Goal: Task Accomplishment & Management: Manage account settings

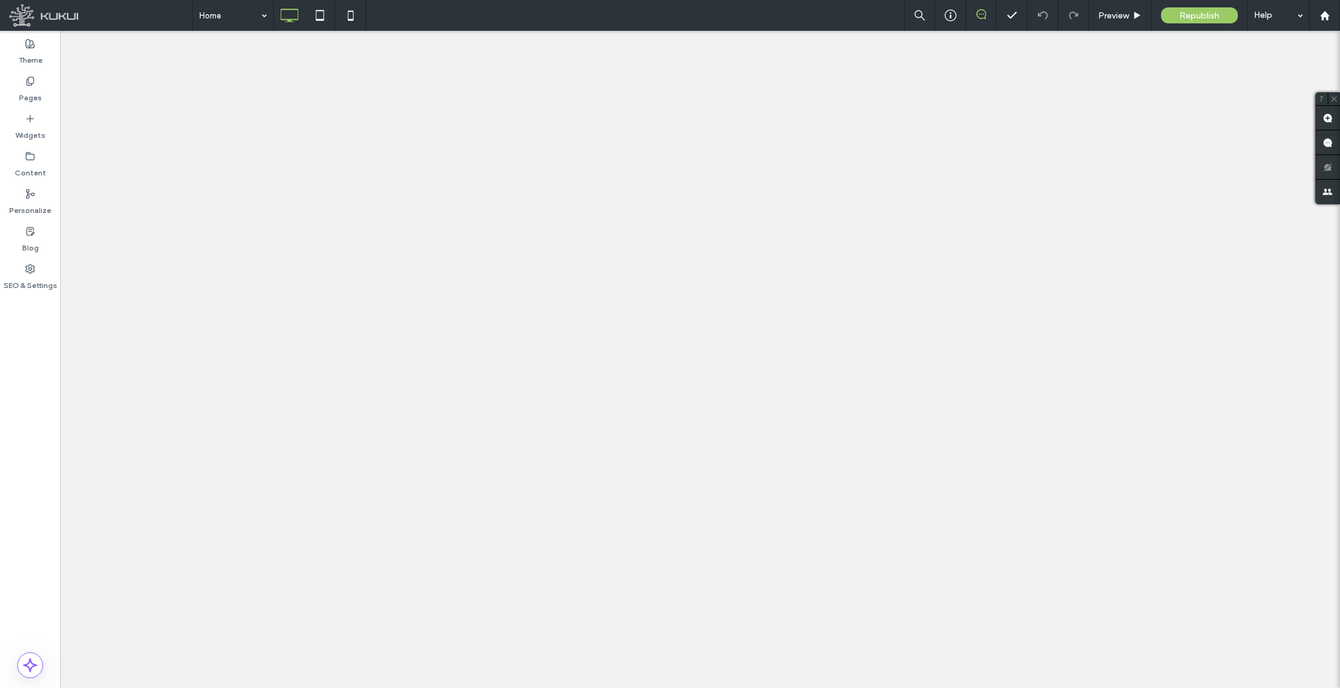
click at [1182, 22] on div "Republish" at bounding box center [1199, 15] width 77 height 16
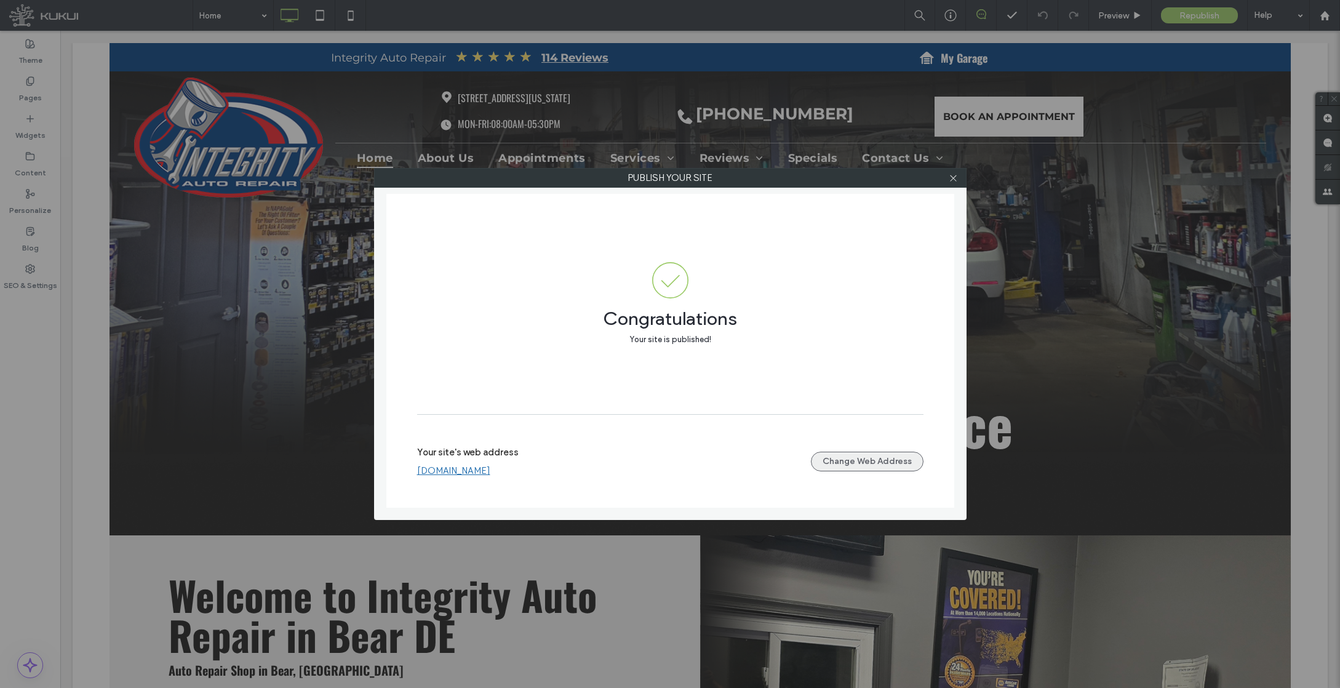
click at [852, 460] on button "Change Web Address" at bounding box center [867, 462] width 113 height 20
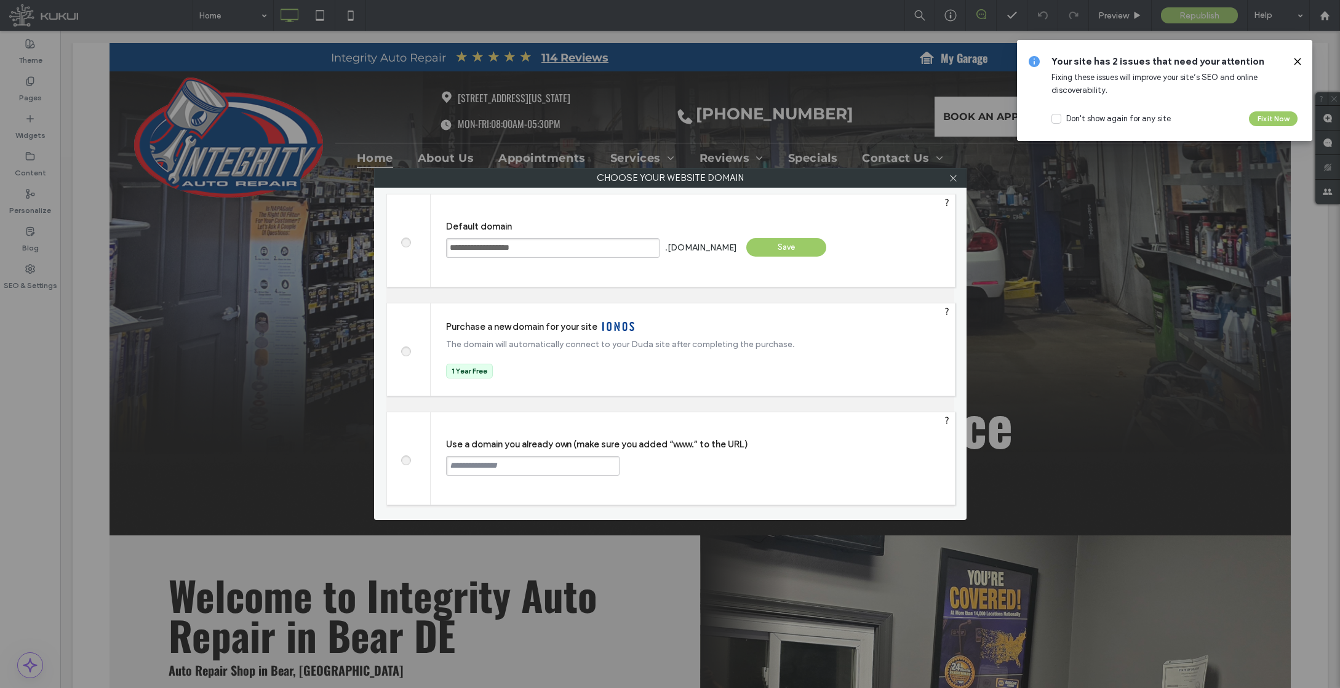
click at [685, 1] on div "**********" at bounding box center [670, 344] width 1340 height 688
click at [557, 457] on input "text" at bounding box center [533, 466] width 174 height 20
paste input "**********"
type input "**********"
click at [633, 462] on div "Continue" at bounding box center [666, 465] width 80 height 18
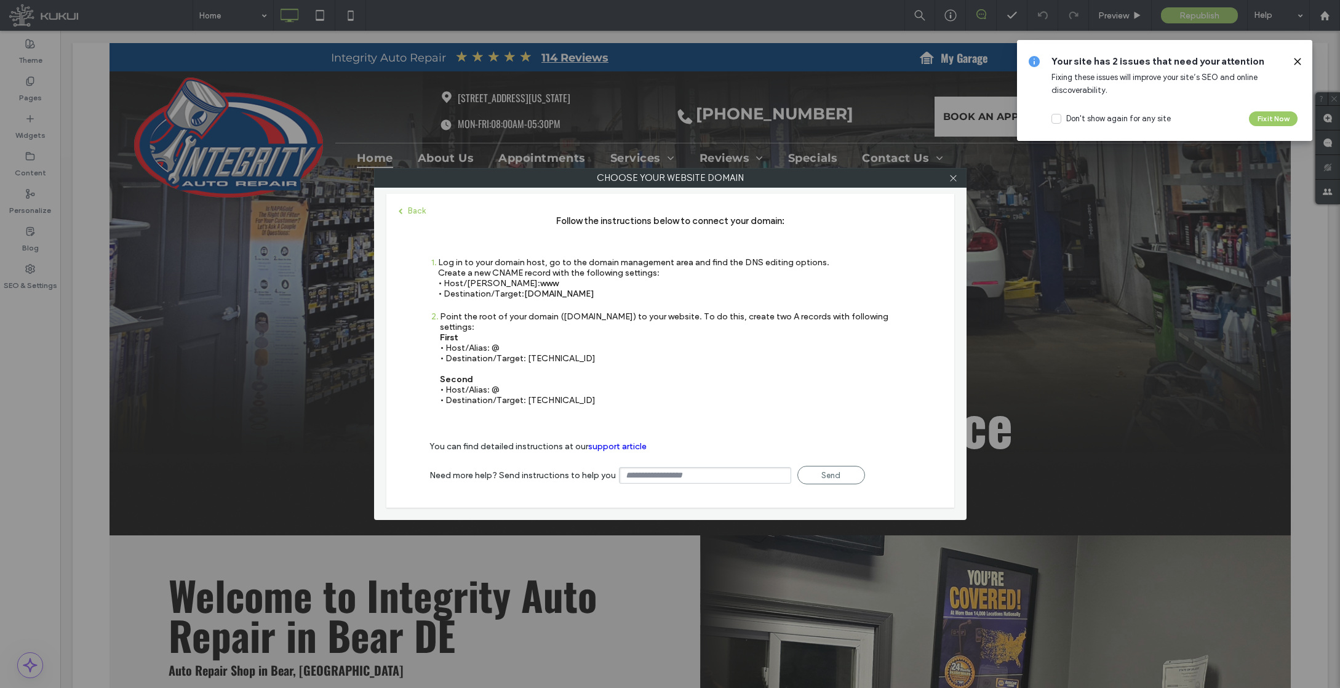
drag, startPoint x: 574, startPoint y: 346, endPoint x: 526, endPoint y: 352, distance: 48.3
click at [526, 352] on div "Point the root of your domain (domain.com) to your website. To do this, create …" at bounding box center [675, 358] width 471 height 94
copy div "35.172.94.1"
drag, startPoint x: 593, startPoint y: 390, endPoint x: 526, endPoint y: 391, distance: 67.1
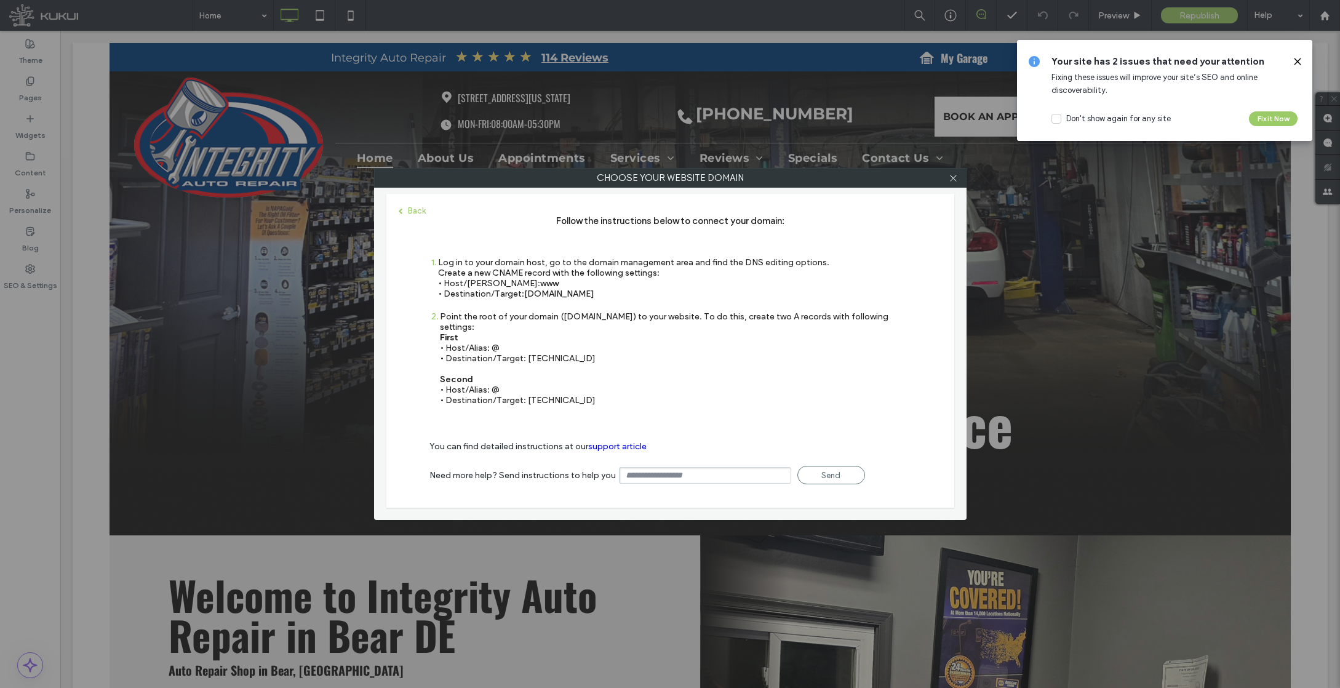
click at [526, 391] on div "Point the root of your domain (domain.com) to your website. To do this, create …" at bounding box center [675, 358] width 471 height 94
copy div "100.24.208.97"
click at [594, 295] on span "s.multiscreensite.com" at bounding box center [559, 294] width 70 height 10
drag, startPoint x: 613, startPoint y: 295, endPoint x: 525, endPoint y: 297, distance: 88.0
click at [525, 297] on span "s.multiscreensite.com" at bounding box center [559, 294] width 70 height 10
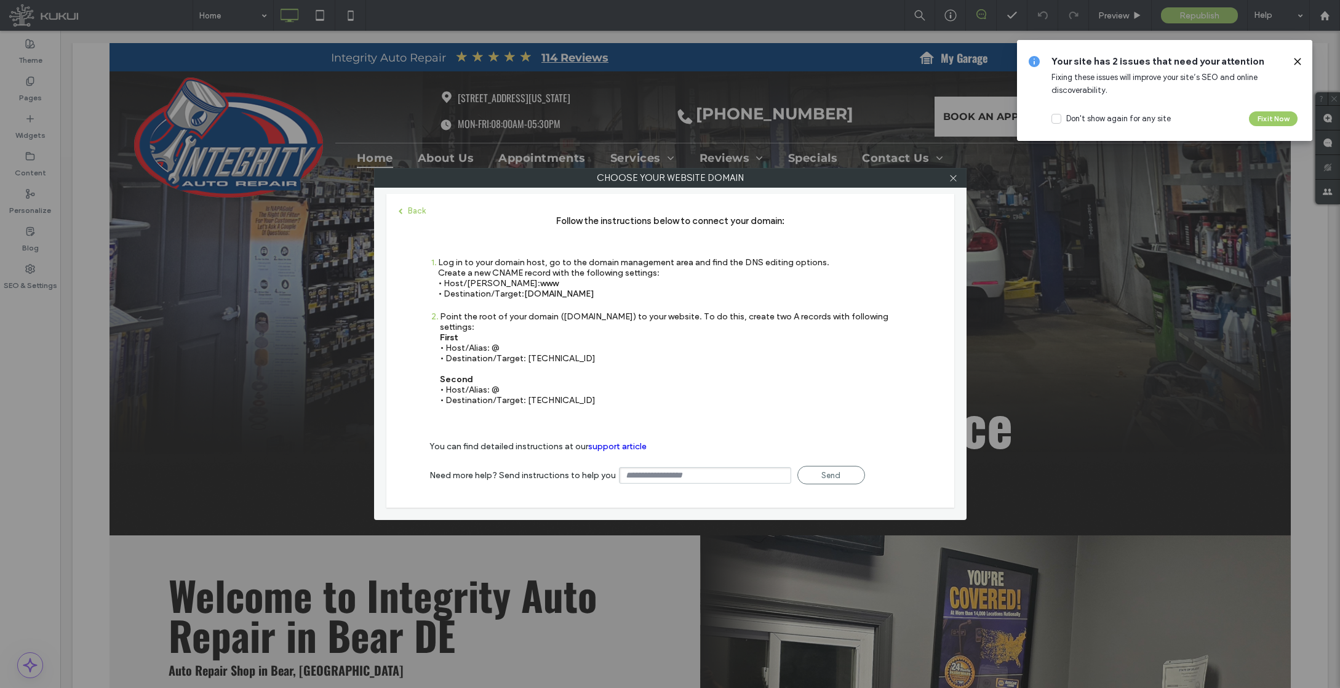
copy div "• Destination/​Target: s.multiscreensite.com"
click at [950, 179] on icon at bounding box center [953, 178] width 9 height 9
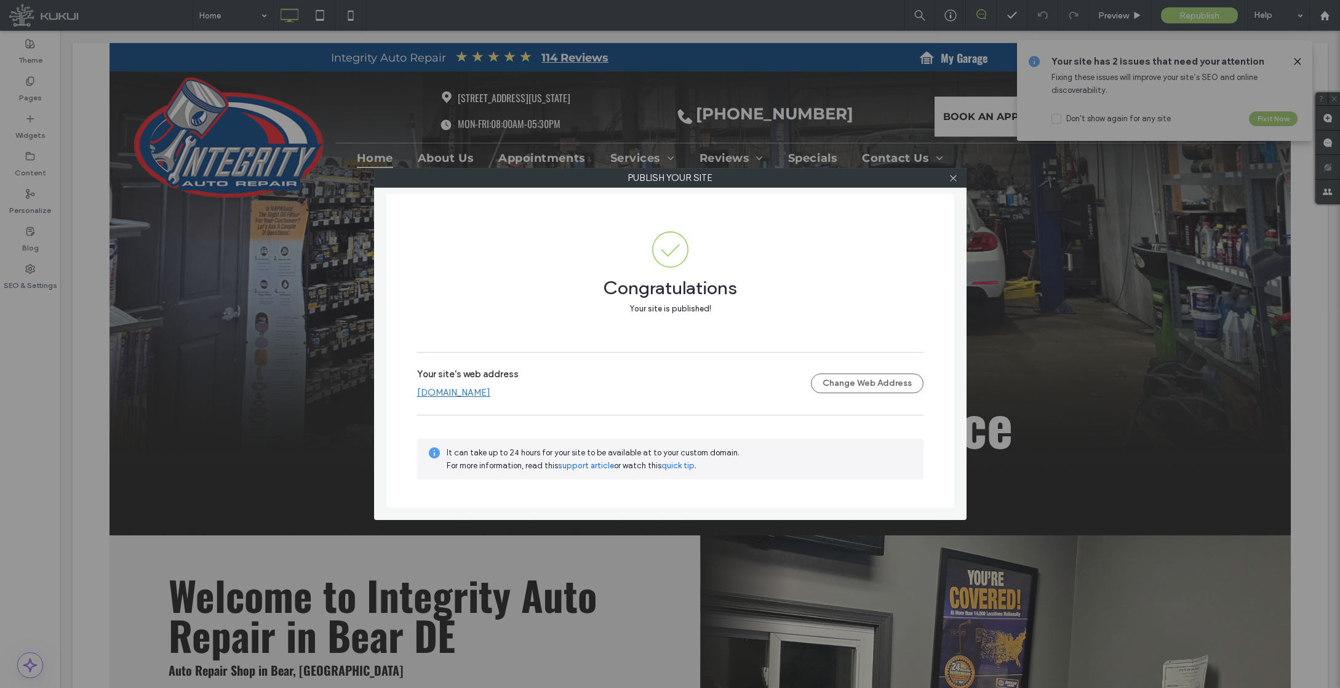
click at [490, 393] on link "[DOMAIN_NAME]" at bounding box center [453, 392] width 73 height 11
click at [949, 183] on span at bounding box center [953, 178] width 9 height 18
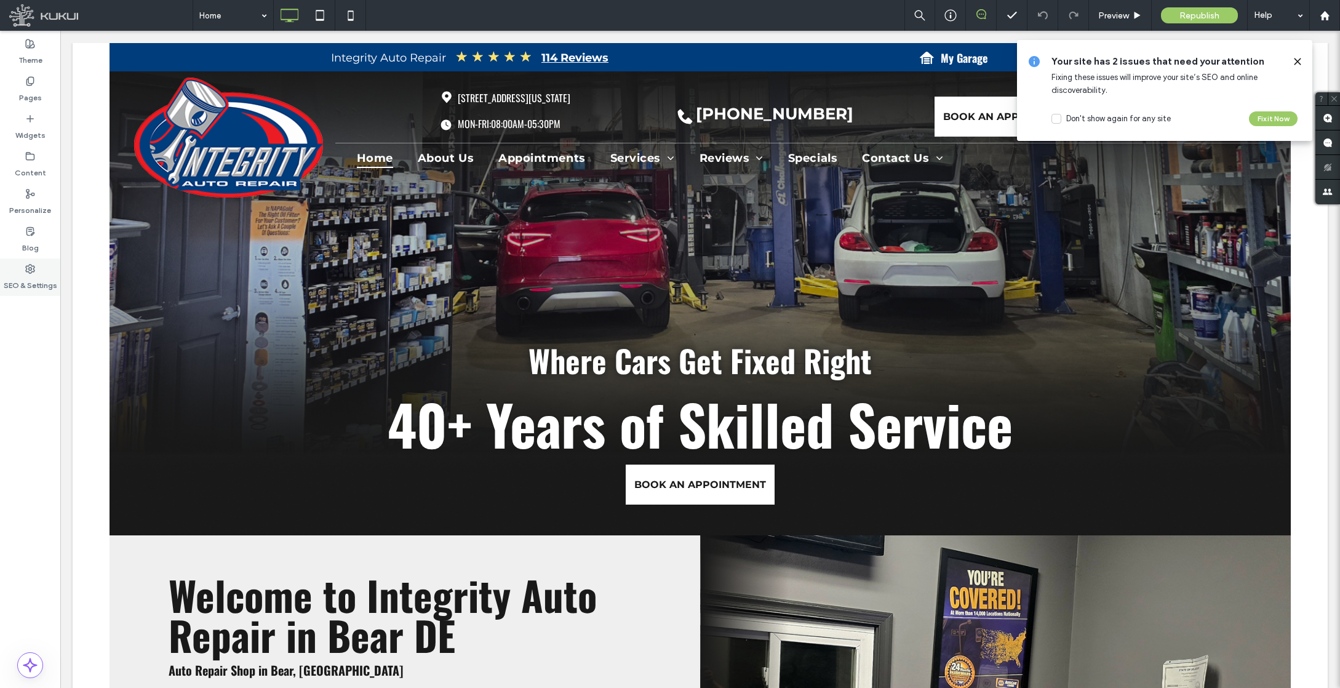
click at [38, 265] on div "SEO & Settings" at bounding box center [30, 277] width 60 height 38
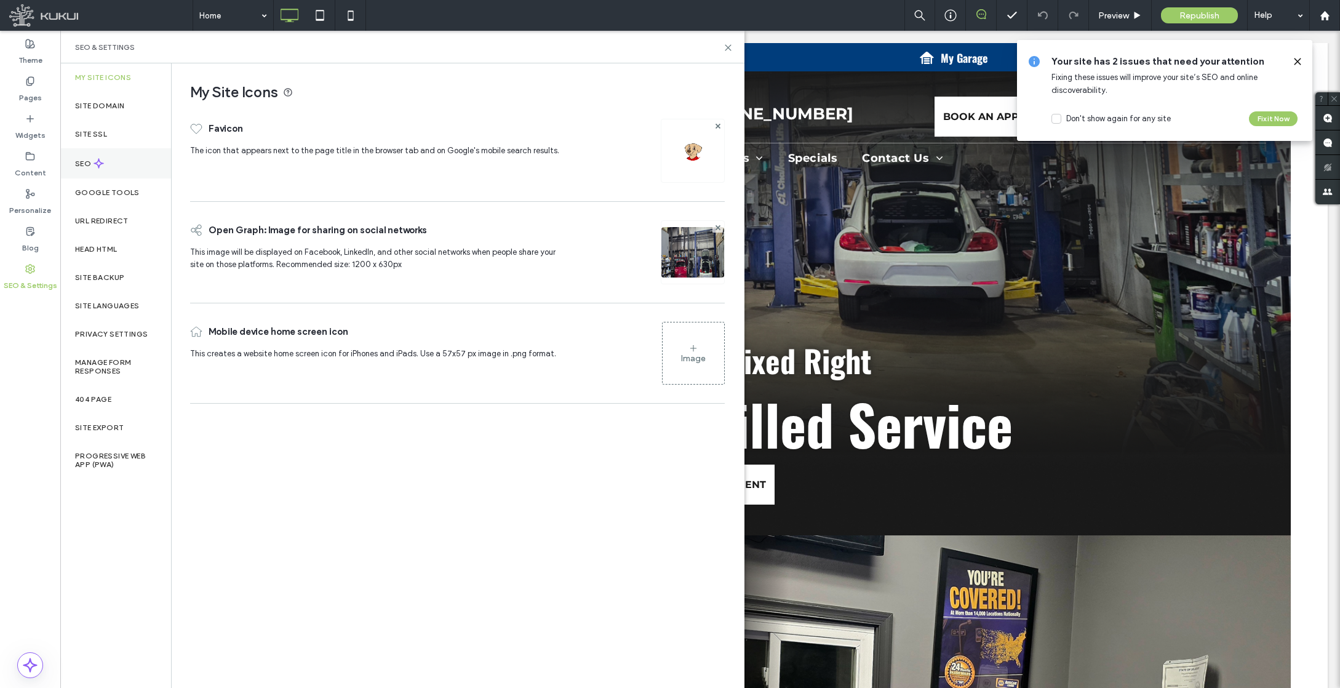
click at [128, 175] on div "SEO" at bounding box center [115, 163] width 111 height 30
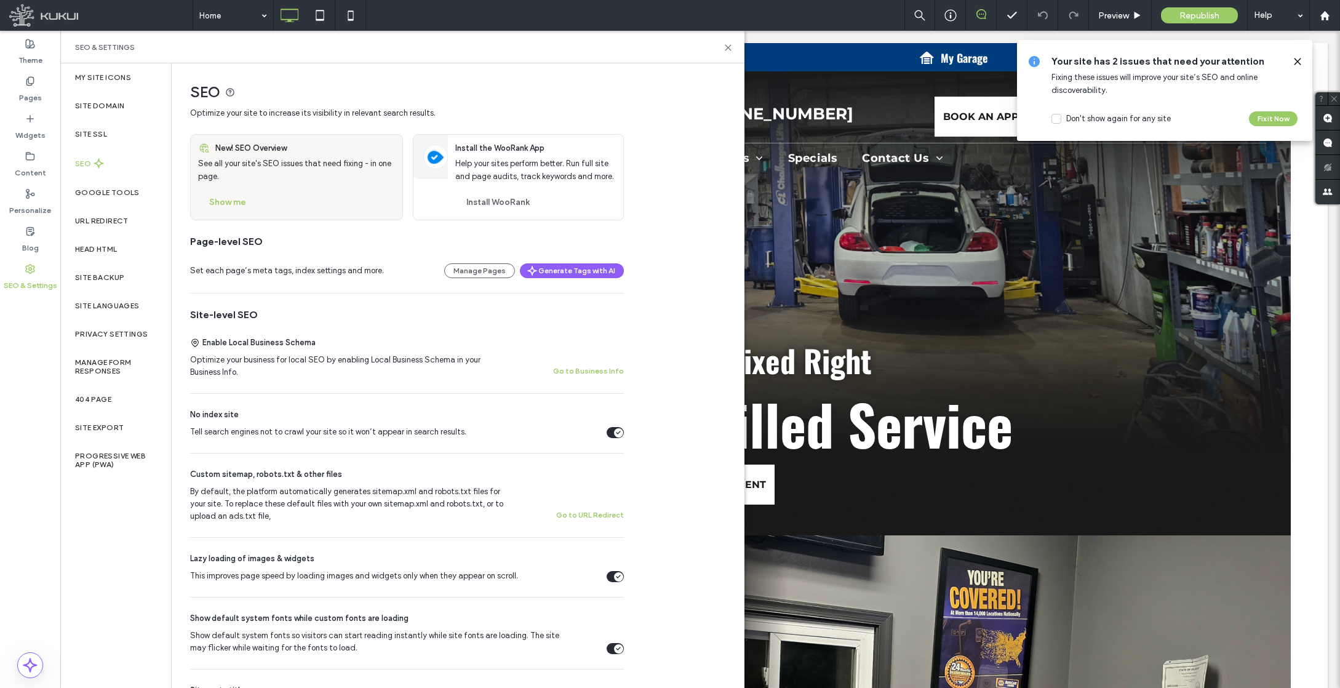
click at [607, 440] on div "No index site Tell search engines not to crawl your site so it won’t appear in …" at bounding box center [407, 423] width 434 height 59
click at [610, 436] on div "Tell search engines not to crawl your site so it won’t appear in search results." at bounding box center [615, 432] width 17 height 11
click at [129, 141] on div "Site SSL" at bounding box center [115, 134] width 111 height 28
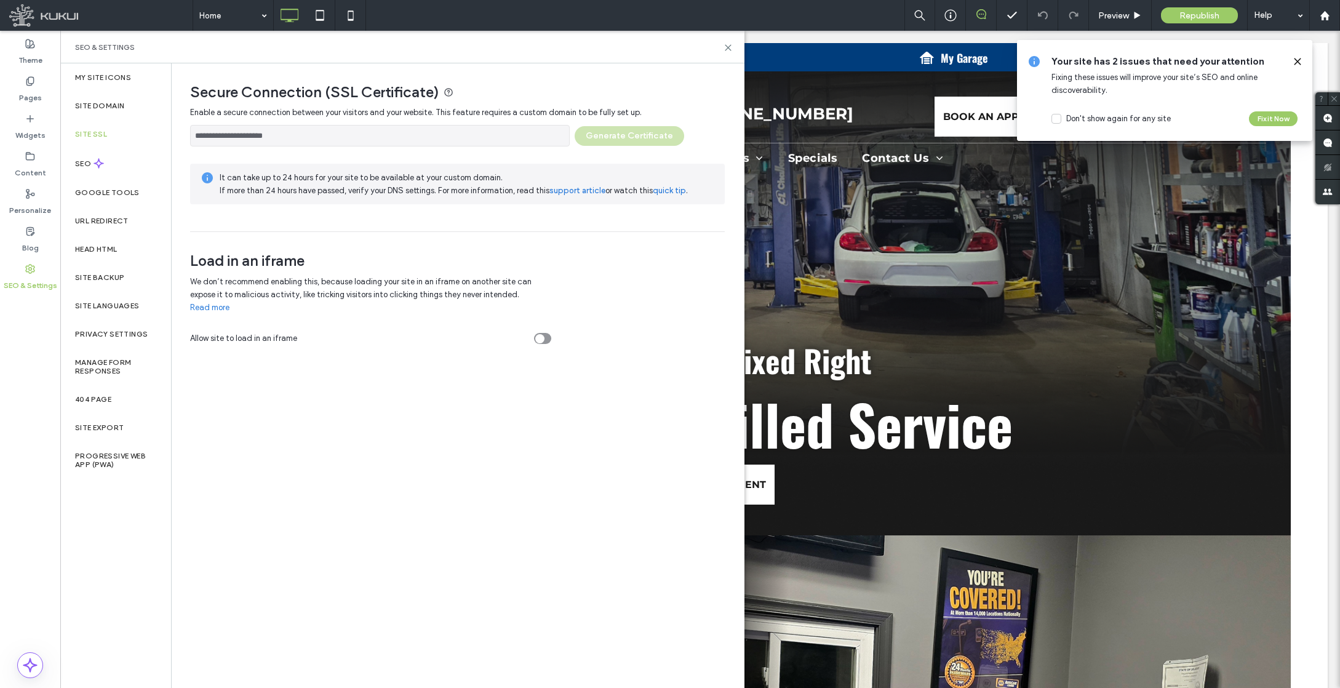
click at [835, 0] on div "Home Preview Republish Help" at bounding box center [767, 15] width 1148 height 31
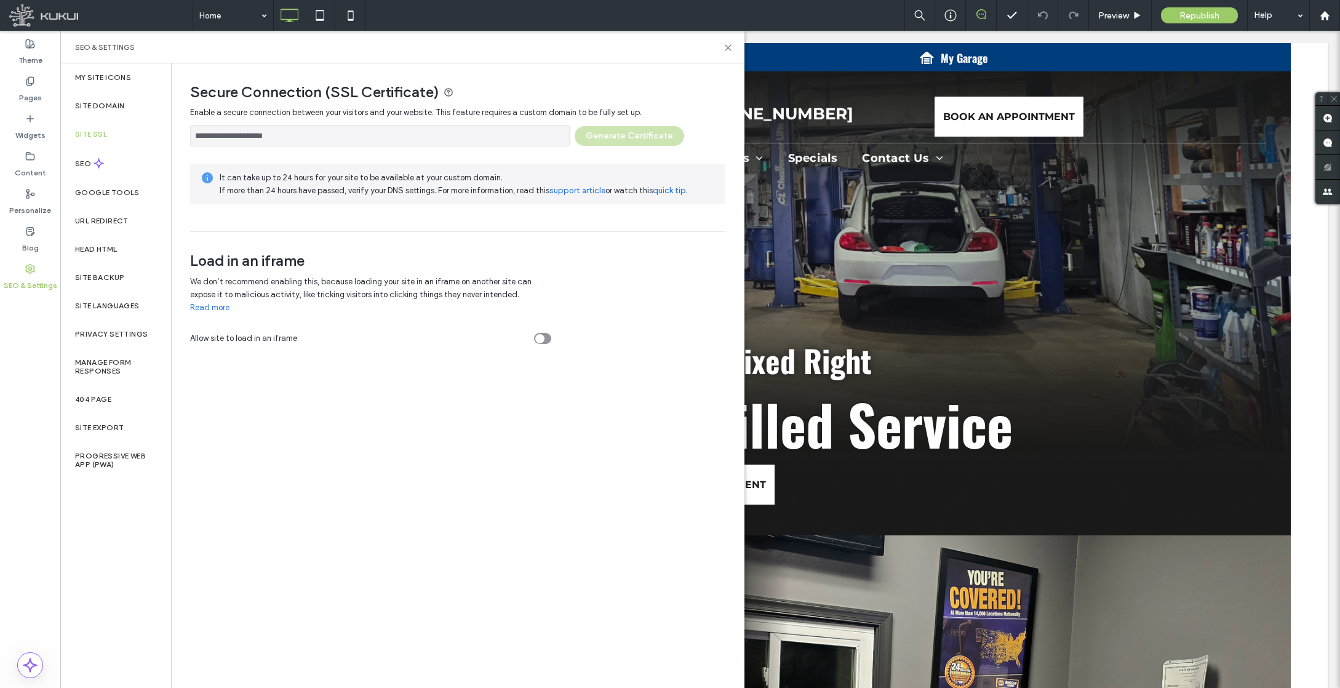
click at [602, 141] on div "**********" at bounding box center [457, 133] width 535 height 28
click at [554, 137] on input "**********" at bounding box center [380, 136] width 380 height 22
click at [501, 125] on input "**********" at bounding box center [380, 136] width 380 height 22
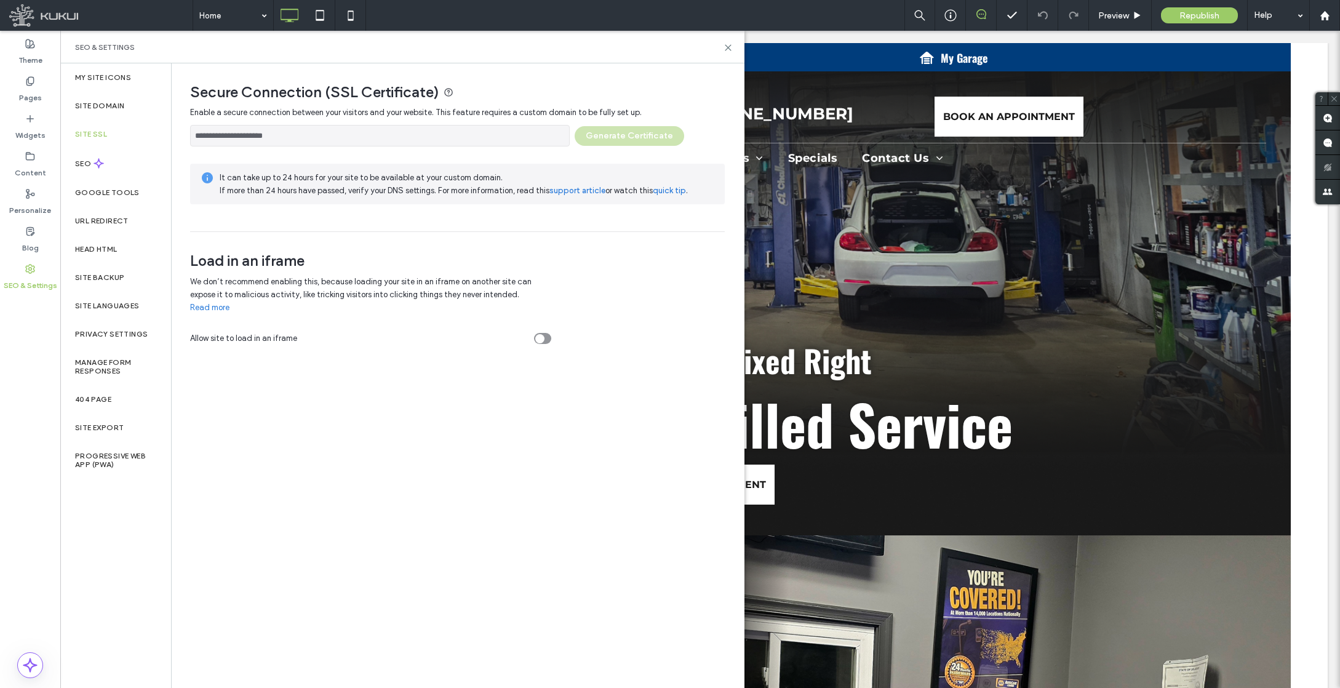
click at [501, 125] on input "**********" at bounding box center [380, 136] width 380 height 22
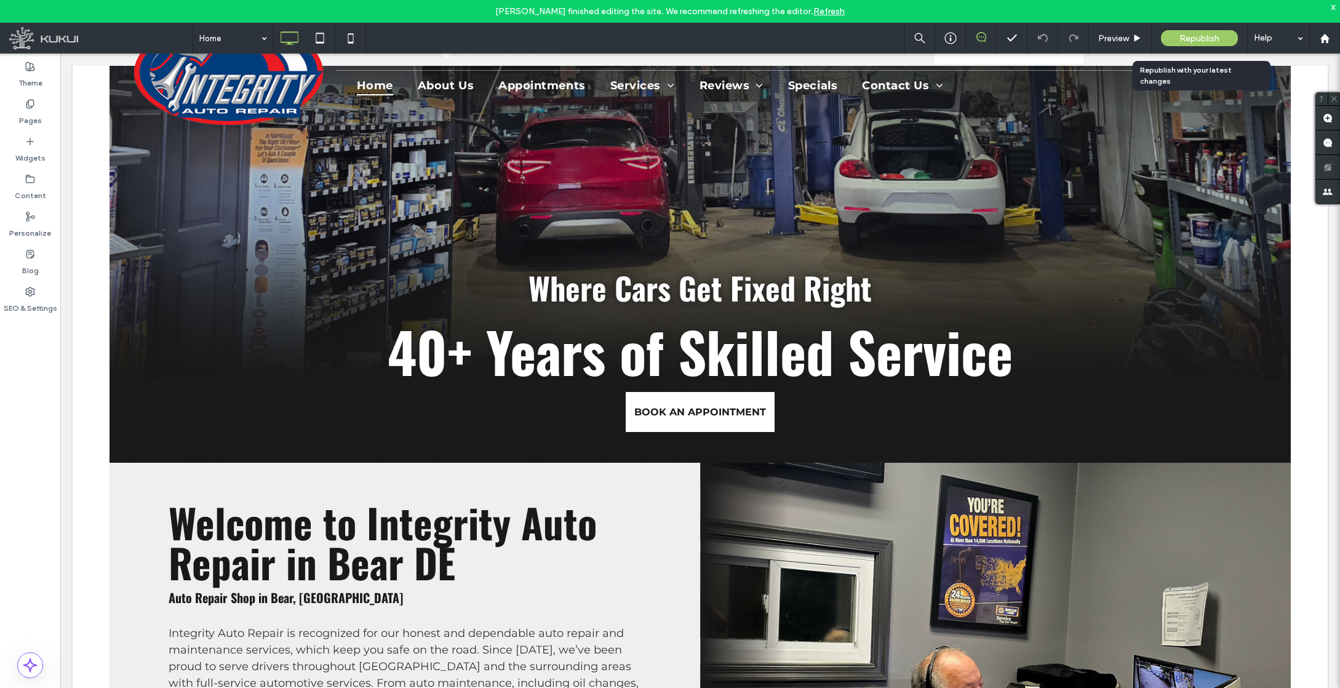
click at [1193, 40] on span "Republish" at bounding box center [1200, 38] width 40 height 10
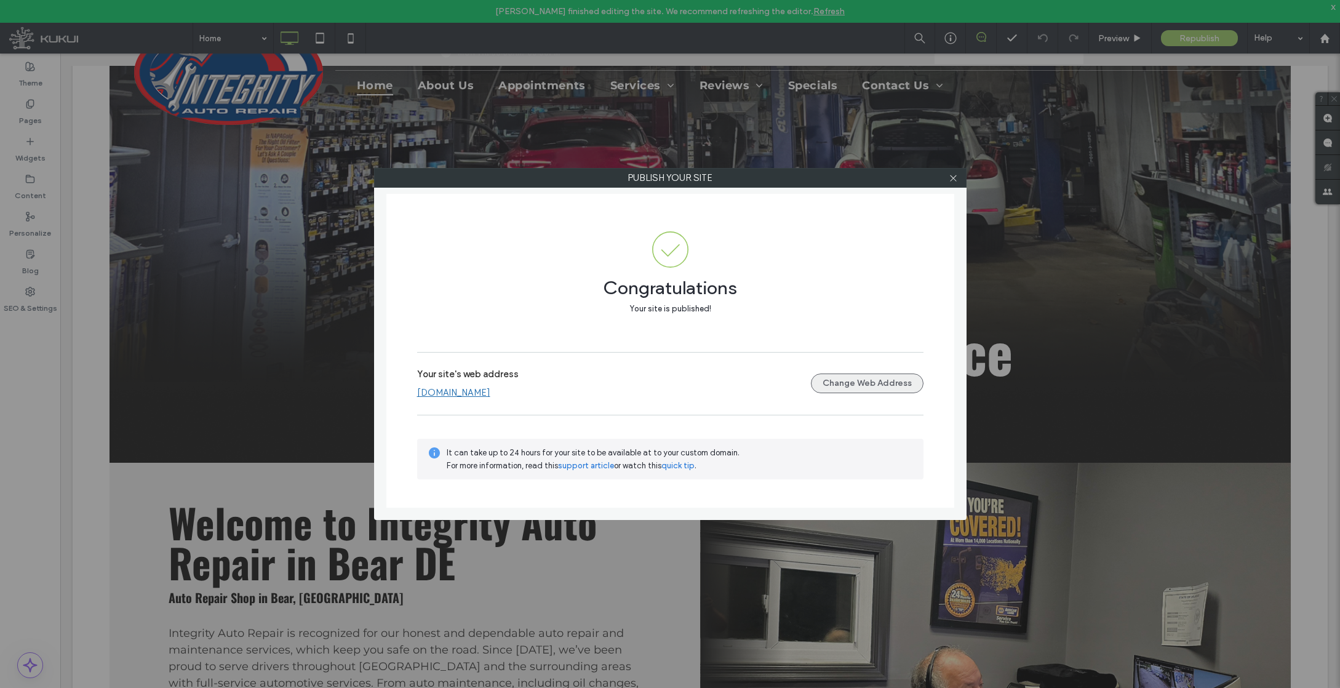
click at [912, 391] on button "Change Web Address" at bounding box center [867, 384] width 113 height 20
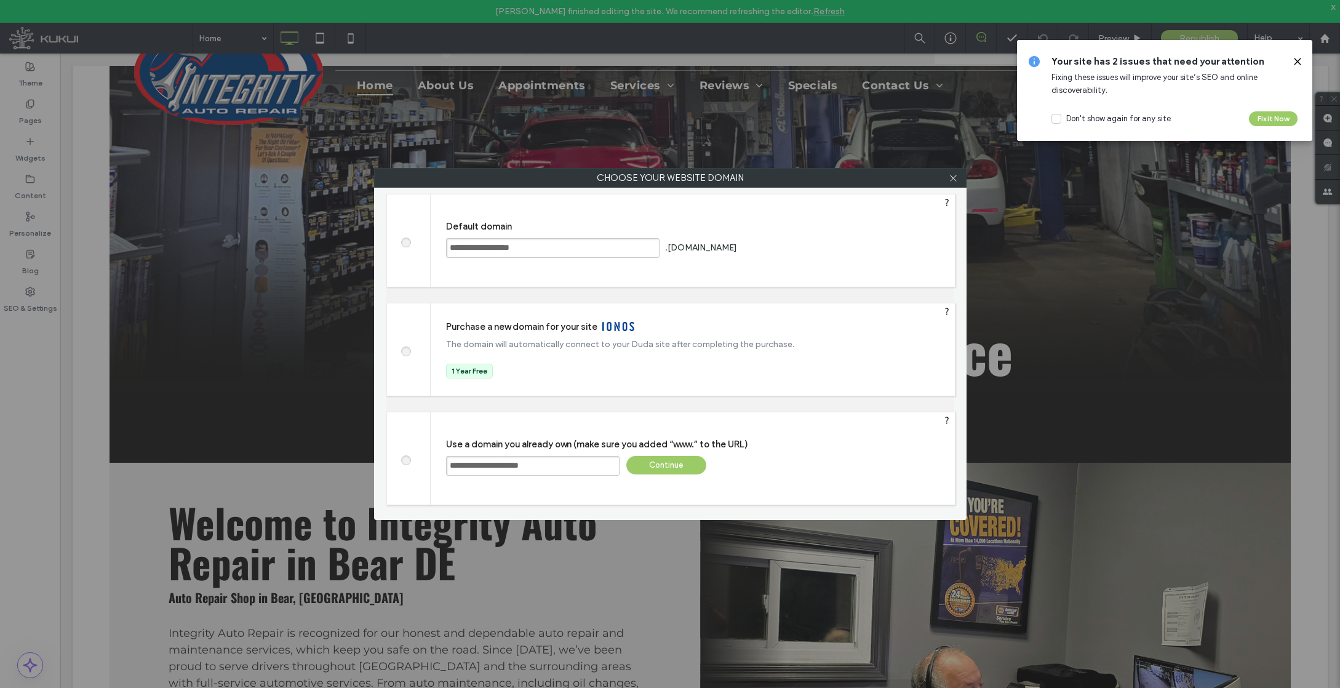
click at [677, 468] on div "Continue" at bounding box center [666, 465] width 80 height 18
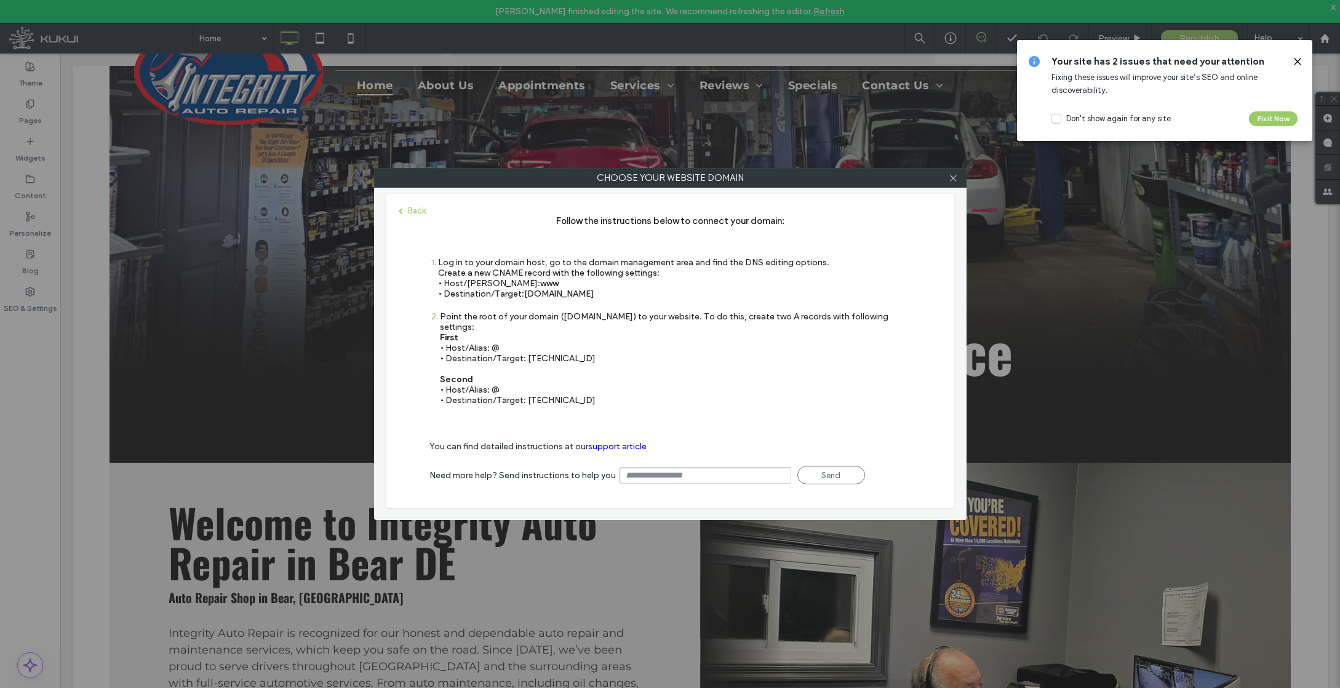
drag, startPoint x: 615, startPoint y: 291, endPoint x: 524, endPoint y: 296, distance: 91.2
click at [524, 296] on div "Log in to your domain host, go to the domain management area and find the DNS e…" at bounding box center [633, 278] width 391 height 42
copy div "• Destination/​Target: s.multiscreensite.com"
drag, startPoint x: 561, startPoint y: 348, endPoint x: 526, endPoint y: 351, distance: 34.7
click at [526, 351] on div "Point the root of your domain (domain.com) to your website. To do this, create …" at bounding box center [675, 358] width 471 height 94
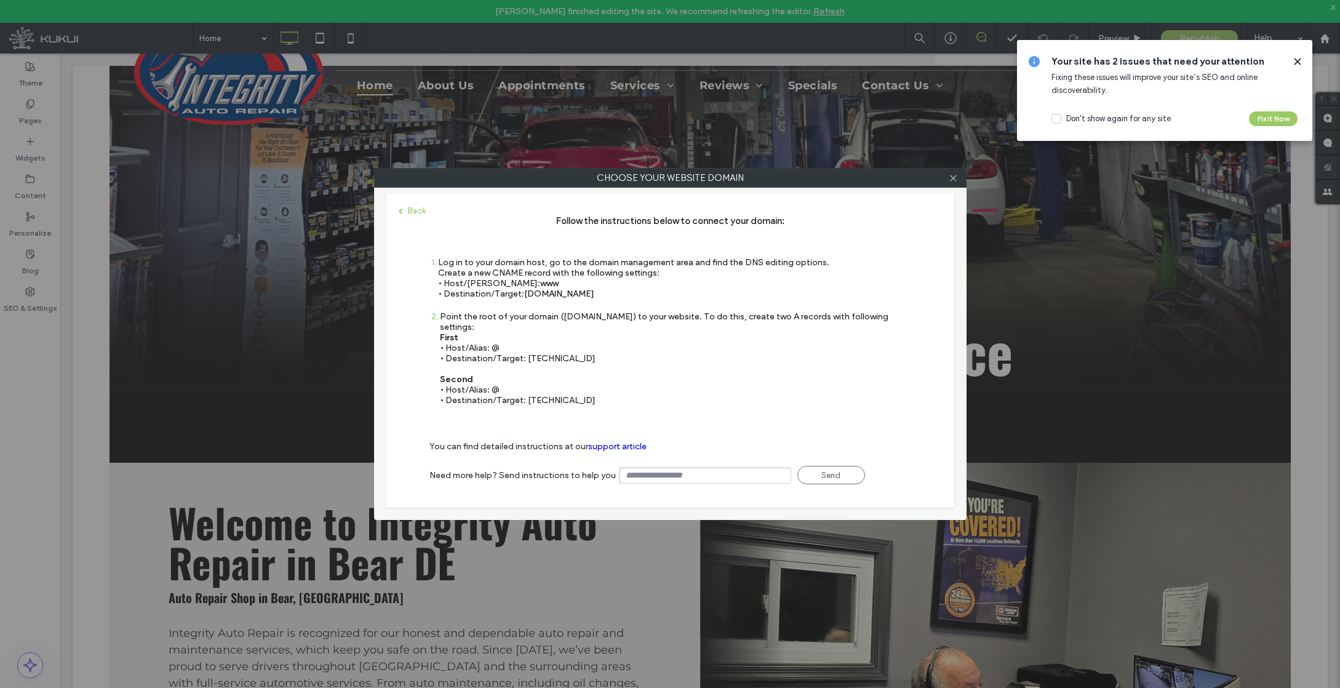
copy div "35.172.94.1"
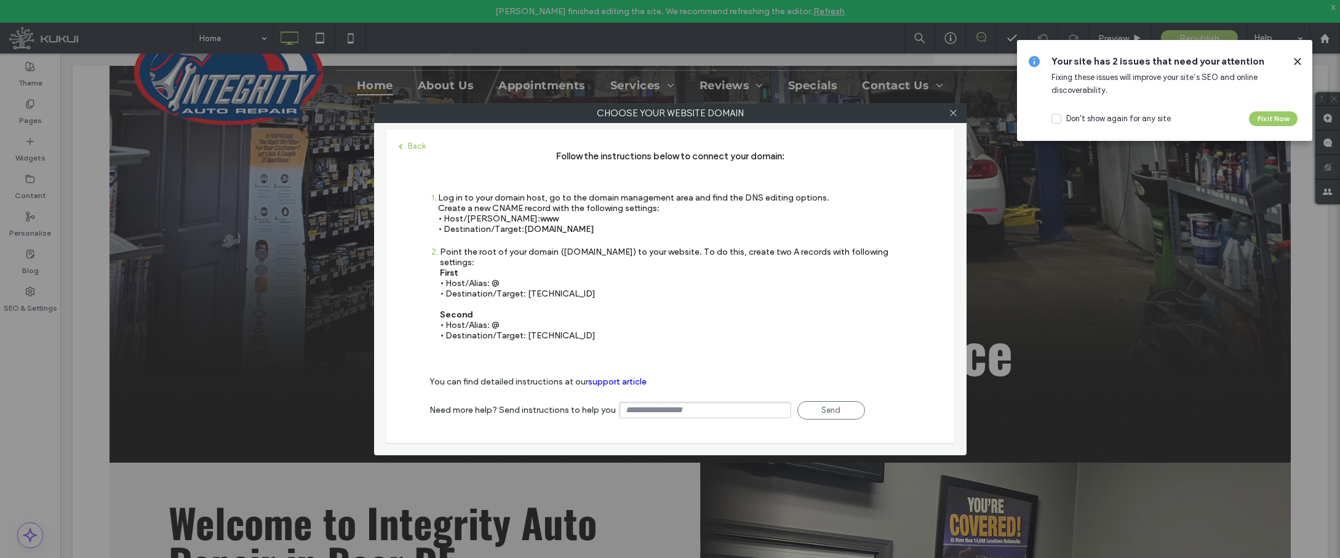
copy div "35.172.94.1"
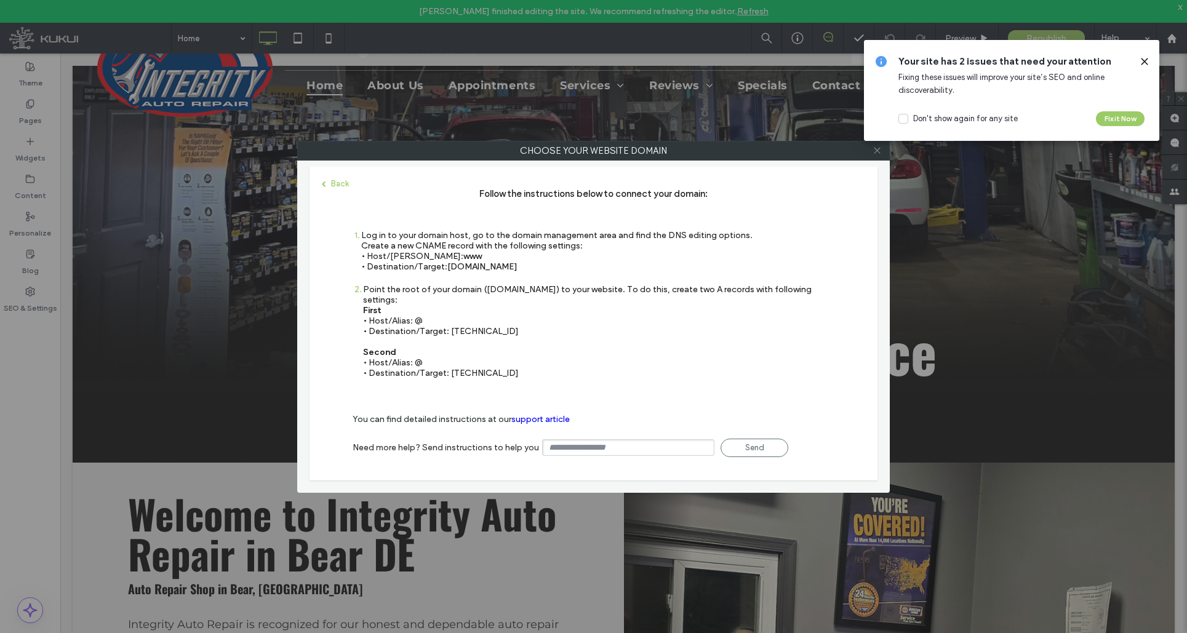
click at [875, 150] on icon at bounding box center [877, 150] width 9 height 9
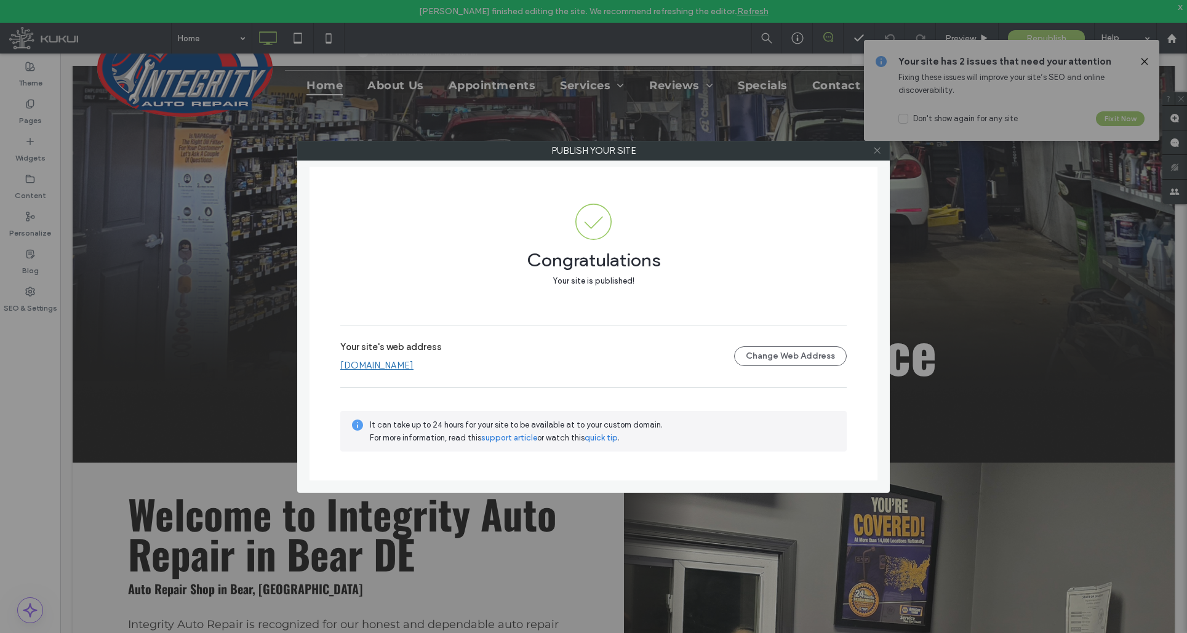
click at [880, 155] on span at bounding box center [877, 151] width 9 height 18
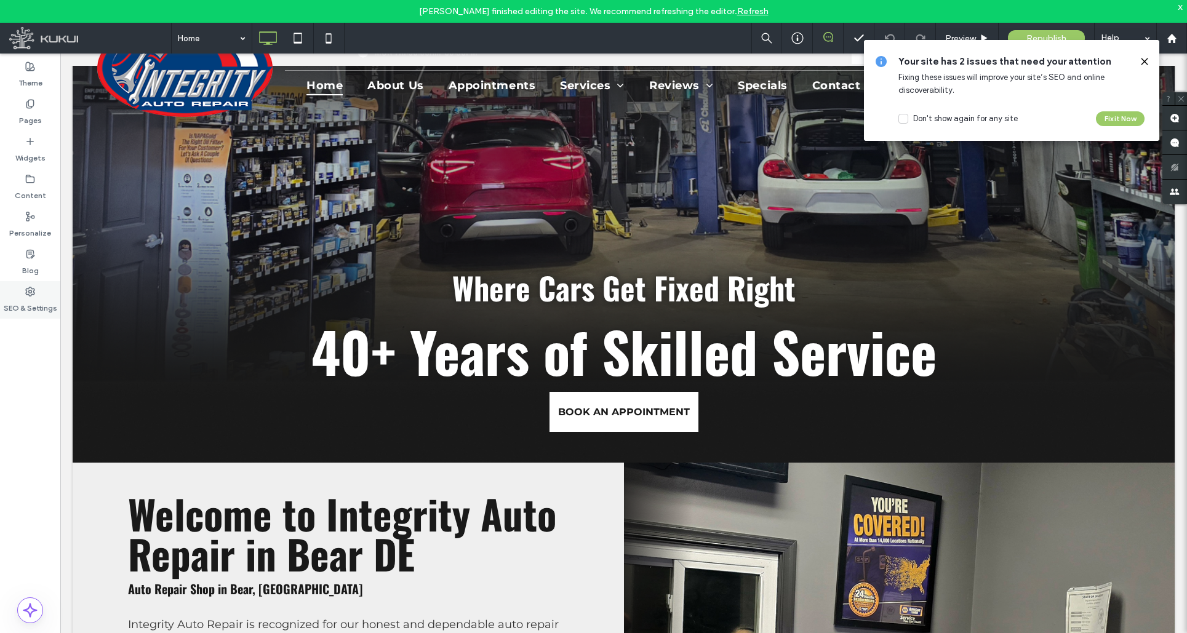
click at [44, 295] on div "SEO & Settings" at bounding box center [30, 300] width 60 height 38
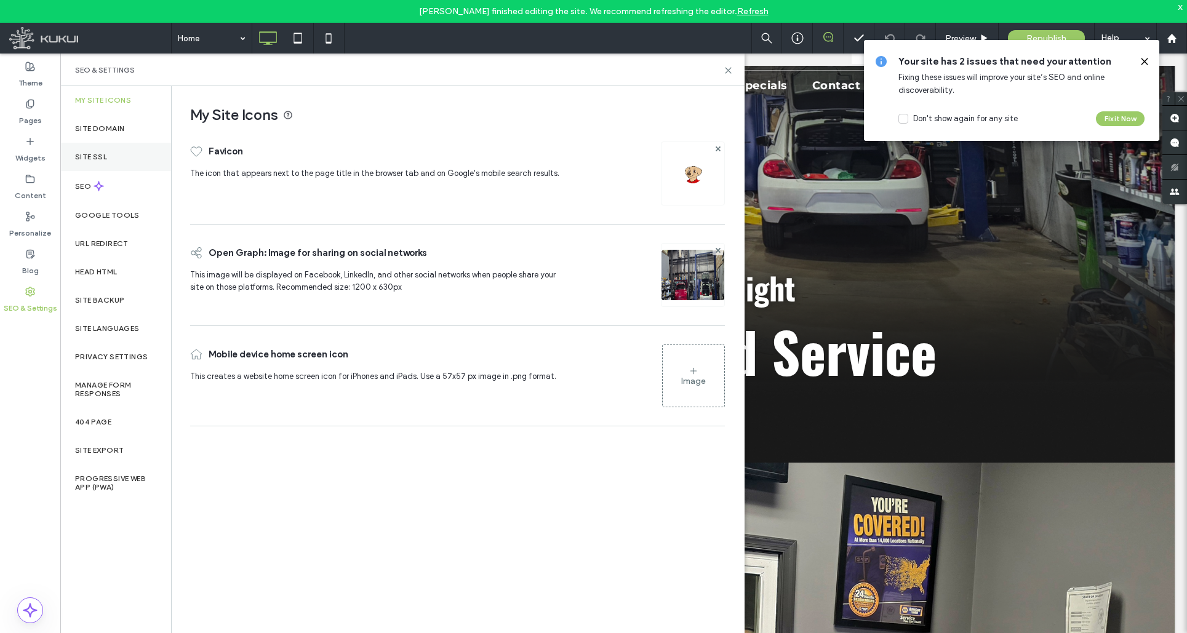
click at [132, 153] on div "Site SSL" at bounding box center [115, 157] width 111 height 28
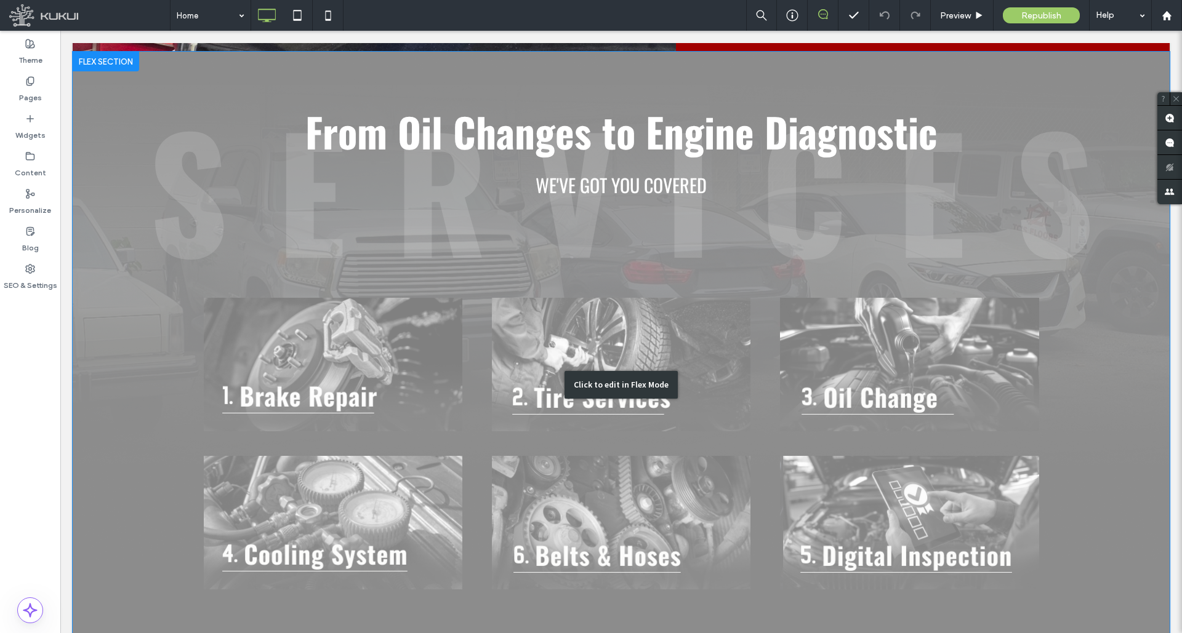
scroll to position [1402, 0]
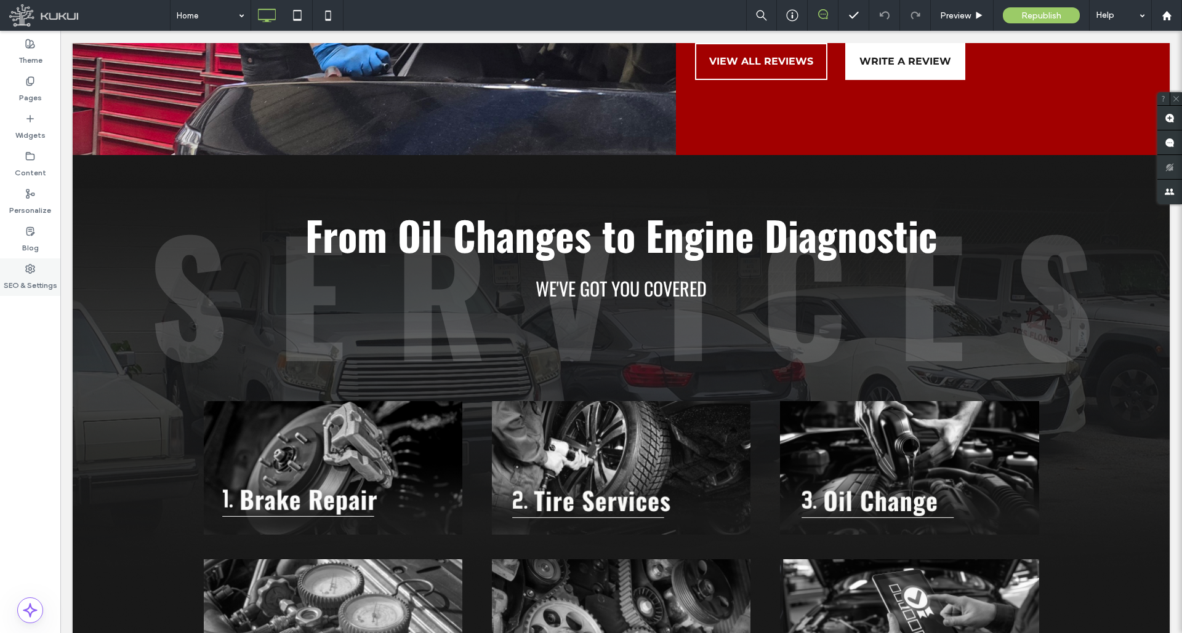
click at [37, 268] on div "SEO & Settings" at bounding box center [30, 277] width 60 height 38
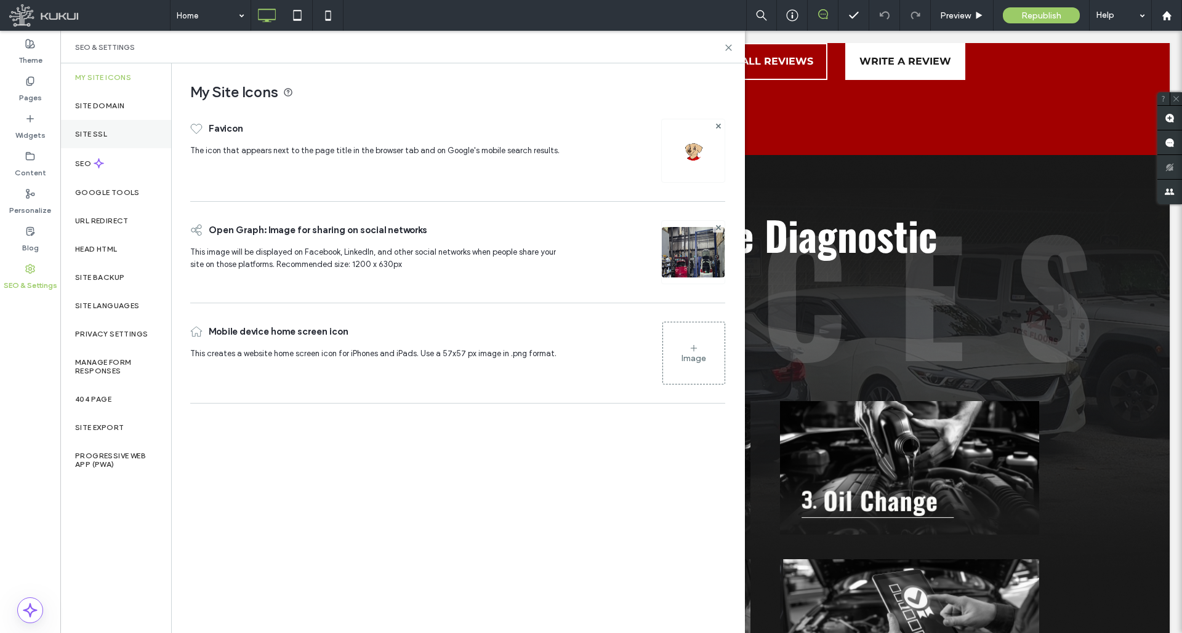
click at [112, 140] on div "Site SSL" at bounding box center [115, 134] width 111 height 28
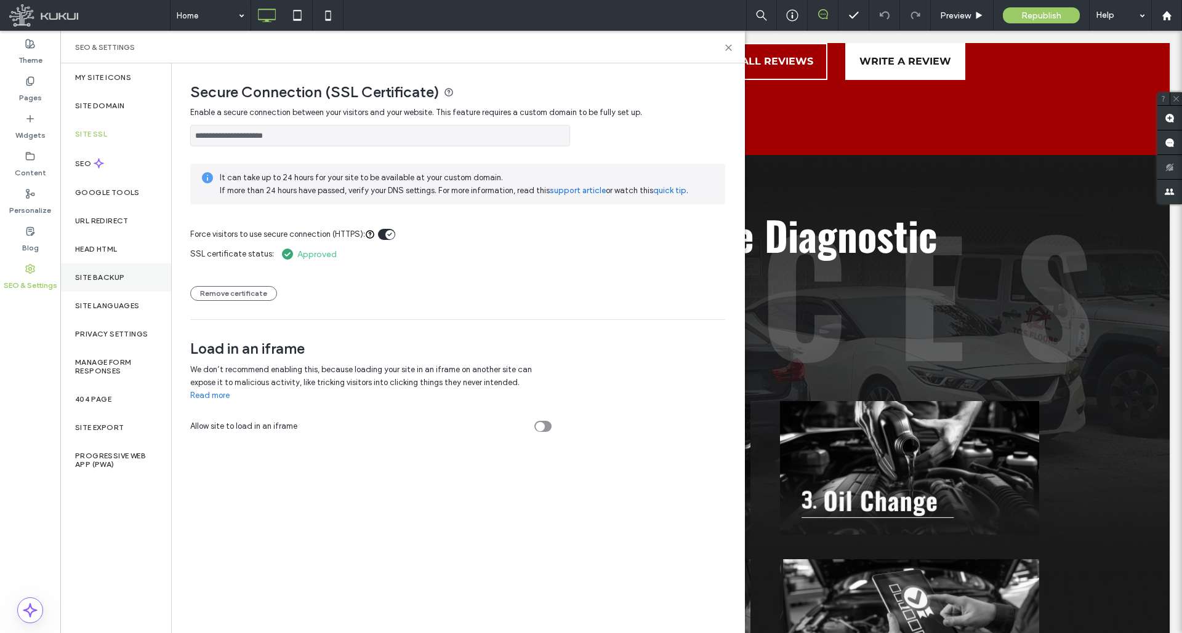
click at [146, 288] on div "Site Backup" at bounding box center [115, 277] width 111 height 28
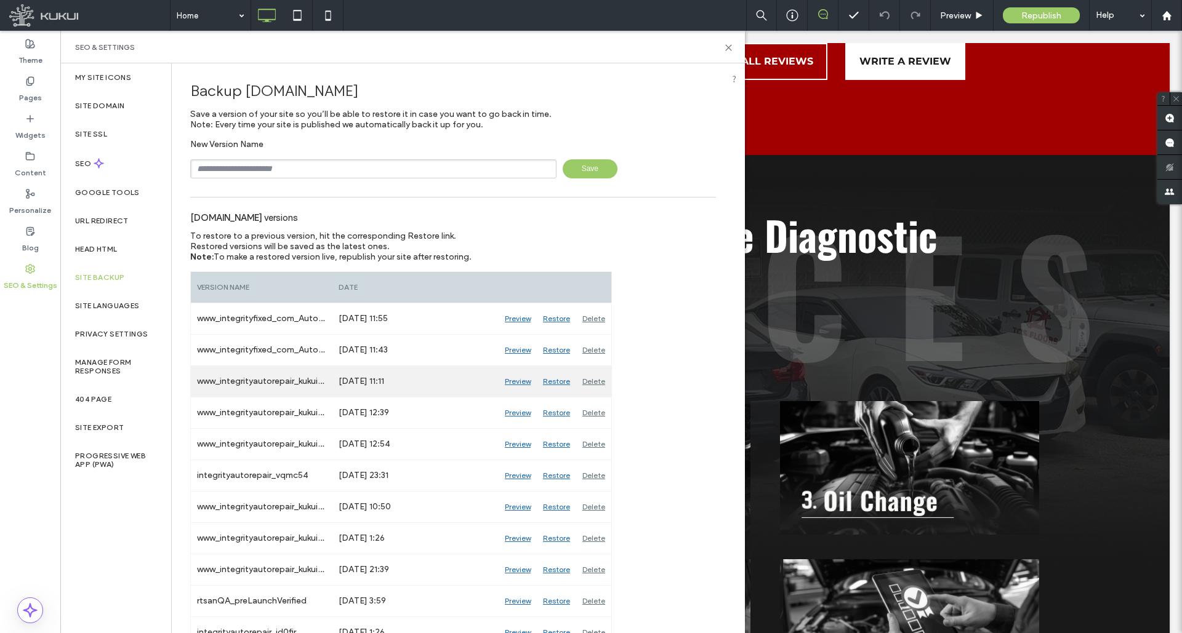
click at [523, 383] on div "Preview" at bounding box center [517, 381] width 38 height 31
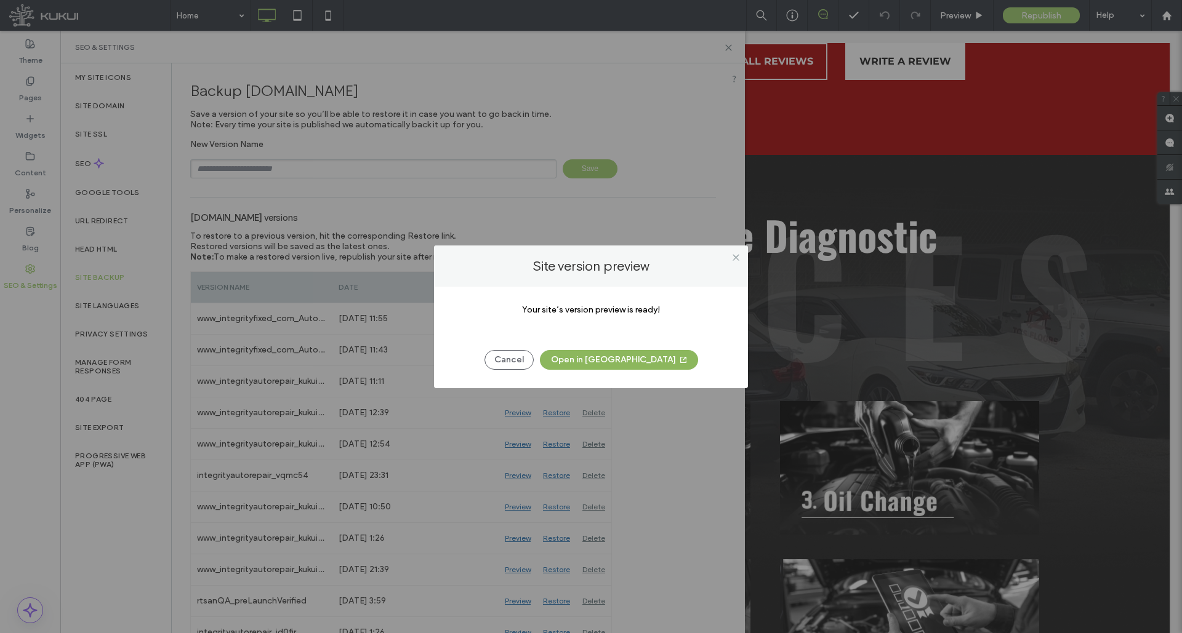
click at [602, 365] on button "Open in [GEOGRAPHIC_DATA]" at bounding box center [619, 360] width 158 height 20
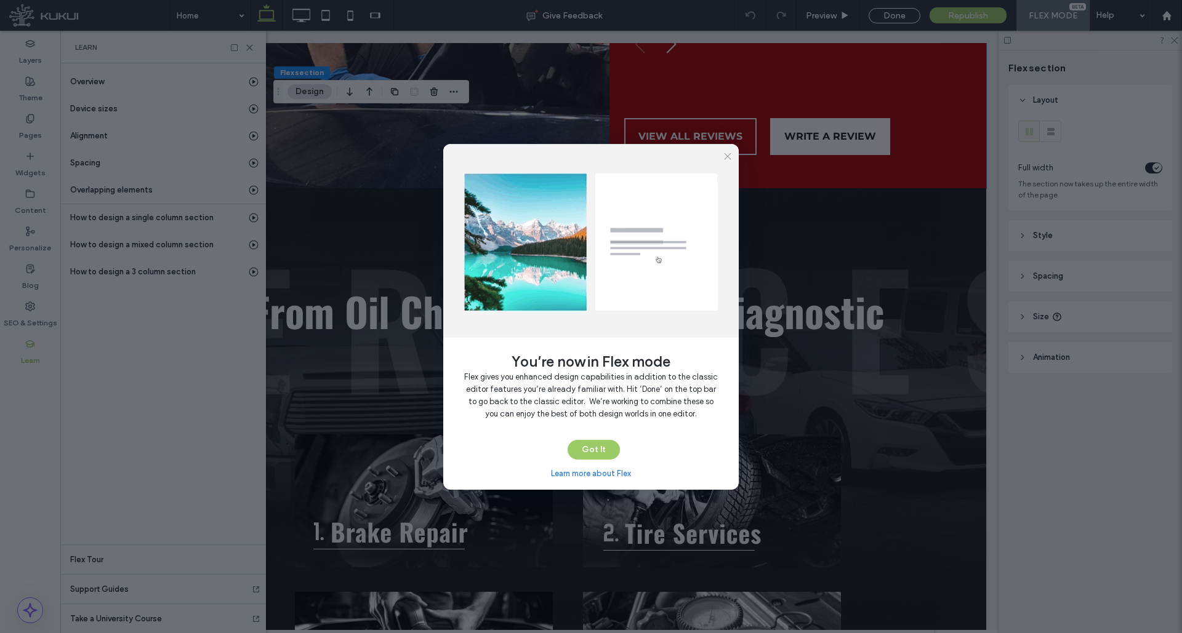
scroll to position [0, 65]
